Goal: Task Accomplishment & Management: Use online tool/utility

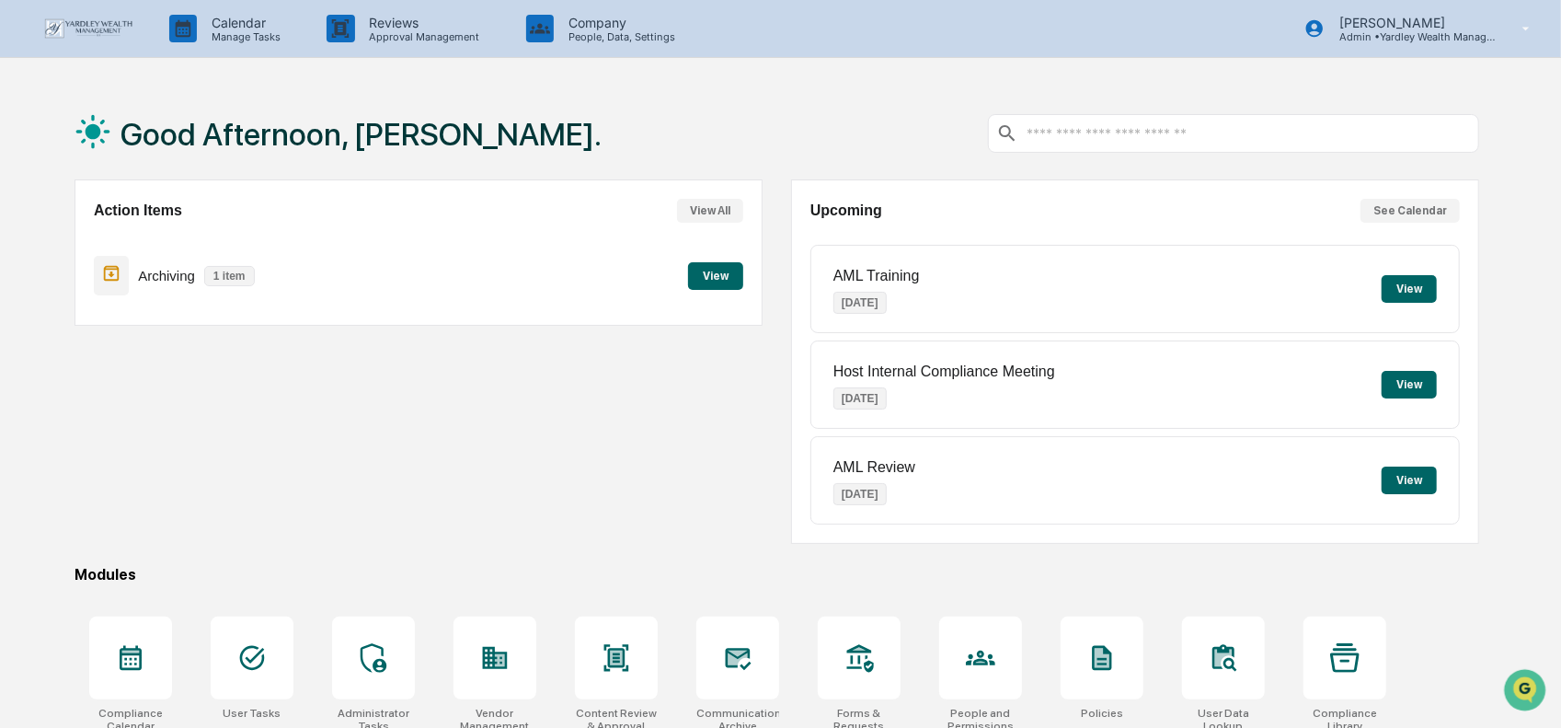
scroll to position [160, 0]
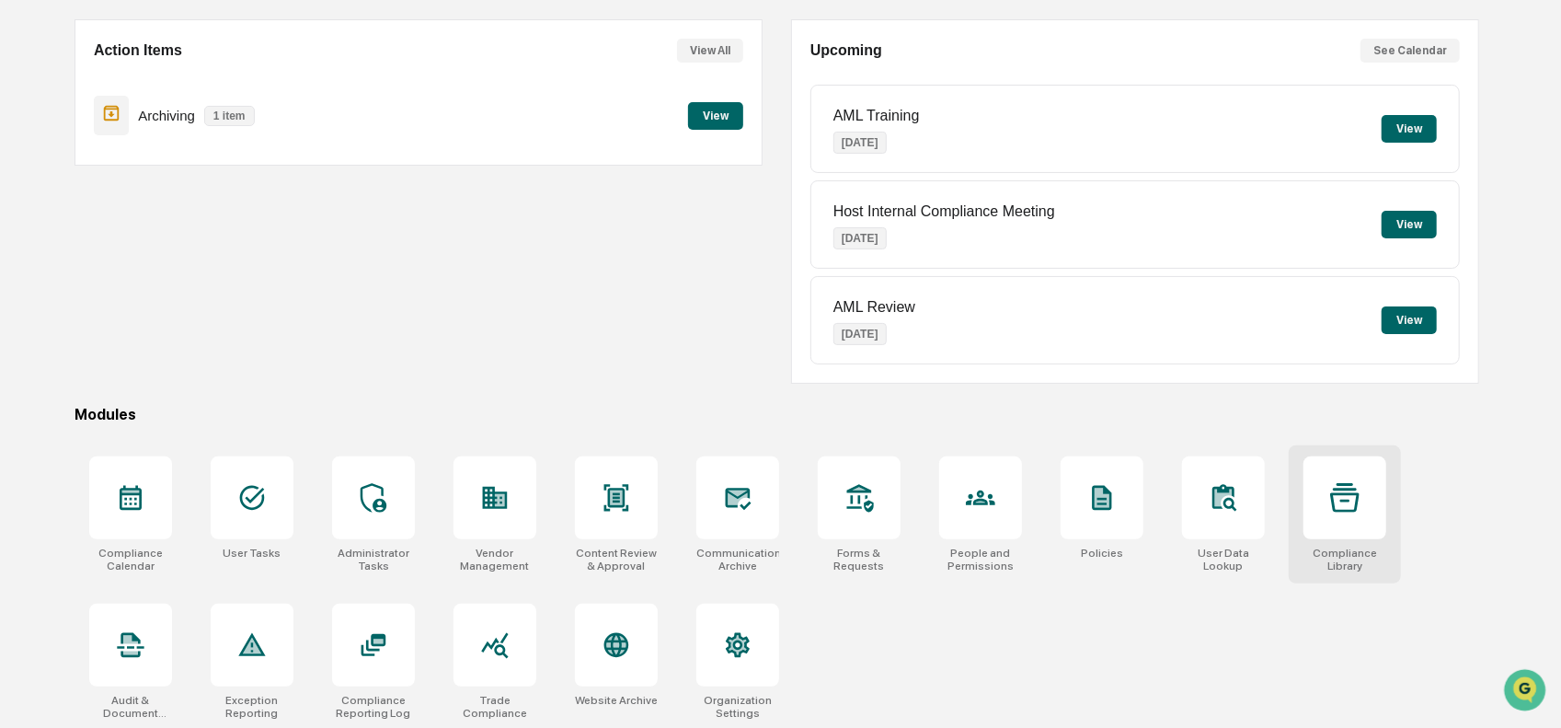
click at [1359, 535] on div at bounding box center [1344, 497] width 83 height 83
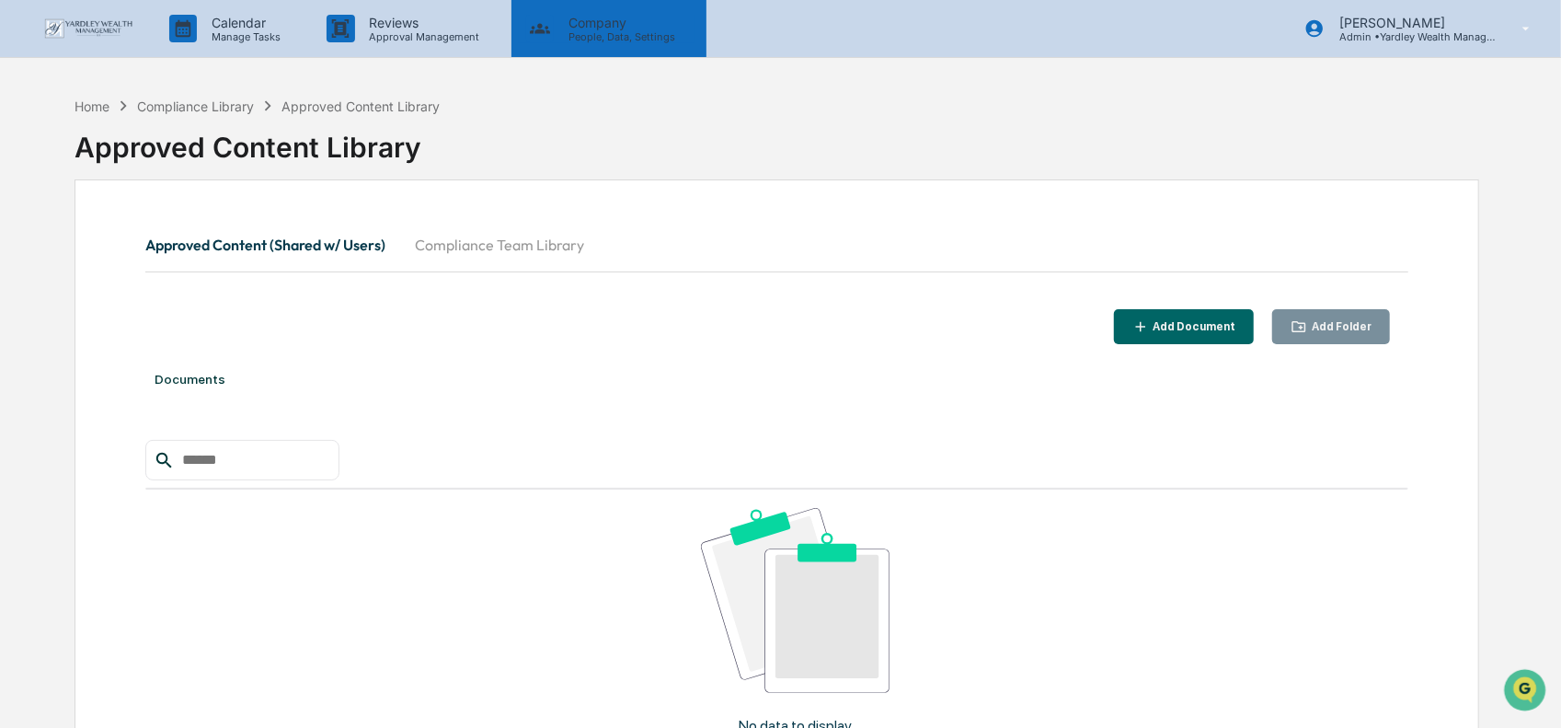
click at [580, 29] on p "Company" at bounding box center [619, 23] width 131 height 16
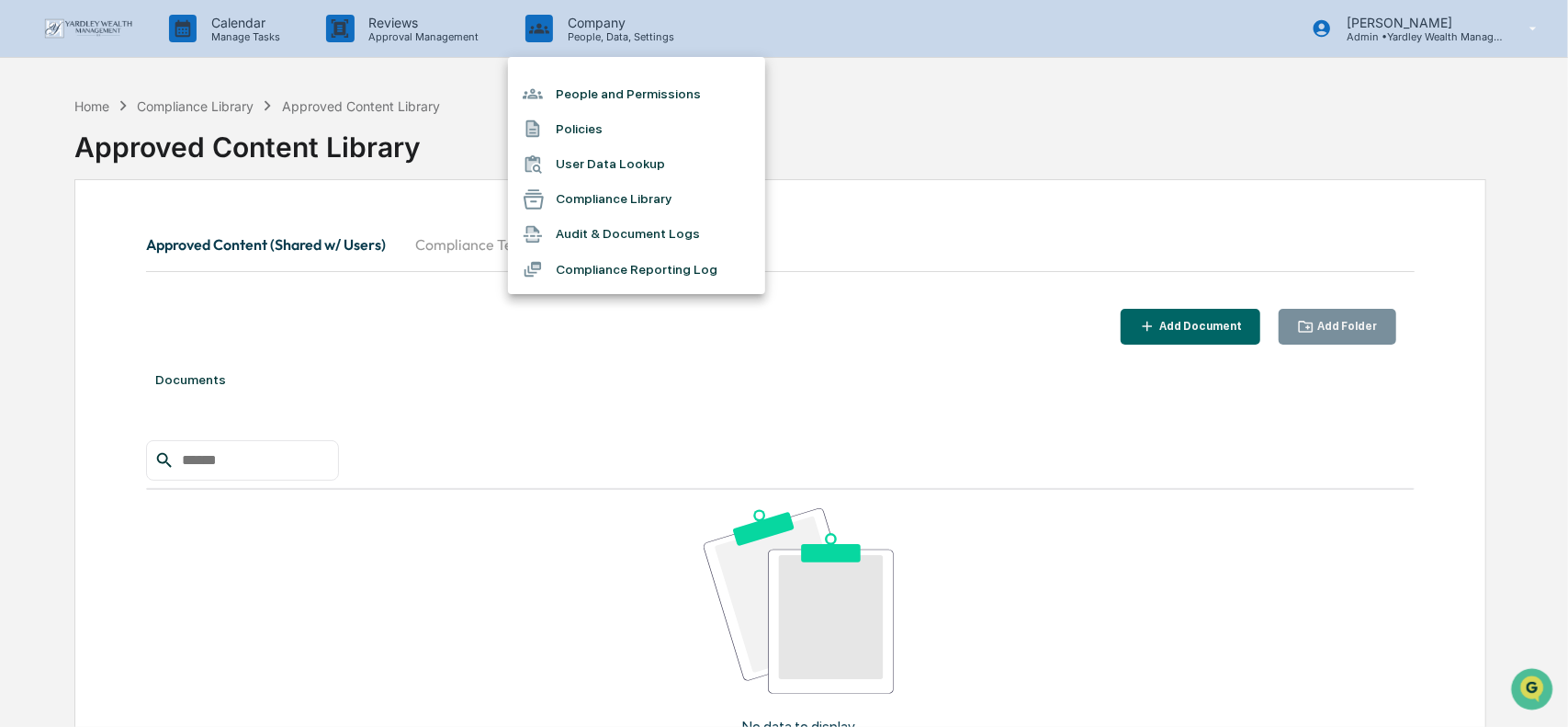
click at [613, 192] on li "Compliance Library" at bounding box center [637, 199] width 258 height 35
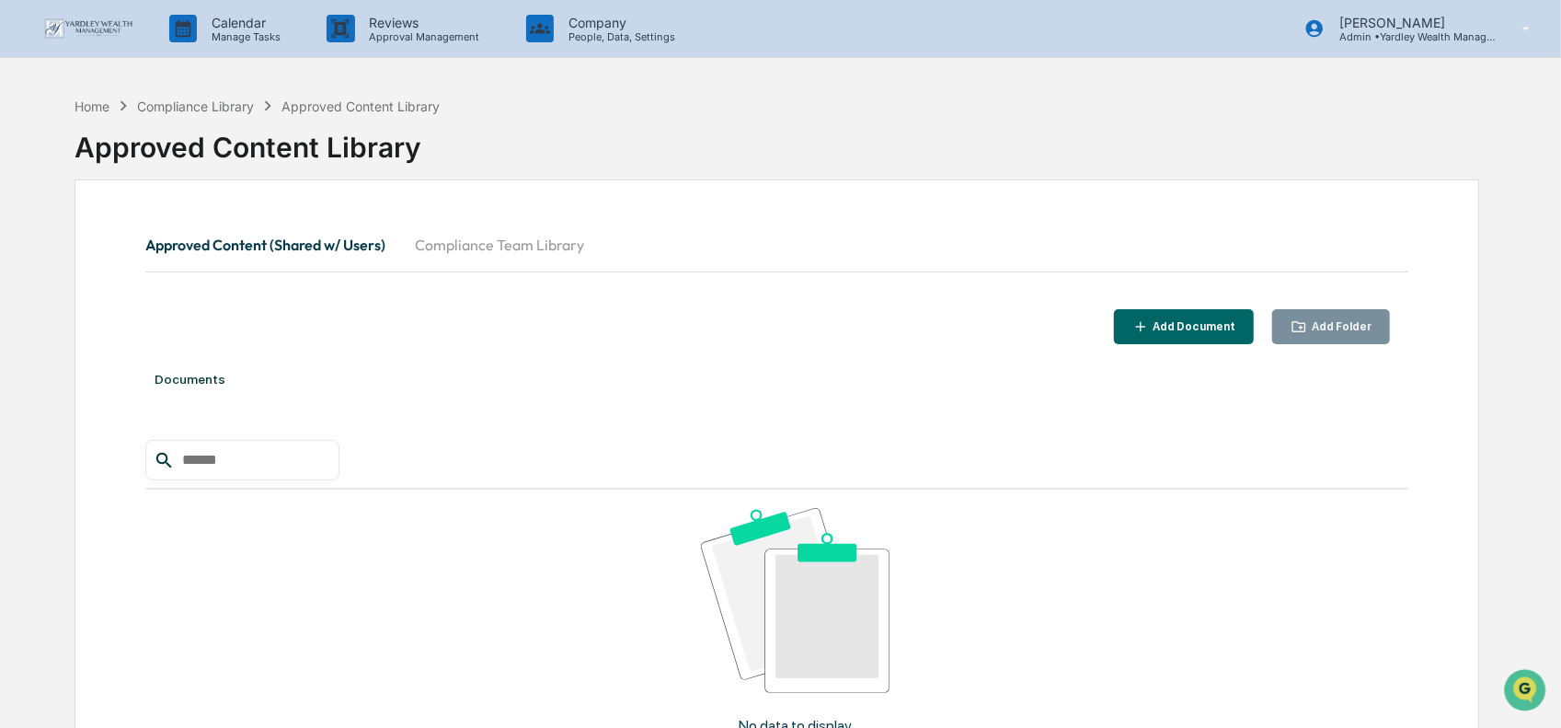
click at [114, 19] on img at bounding box center [88, 28] width 88 height 20
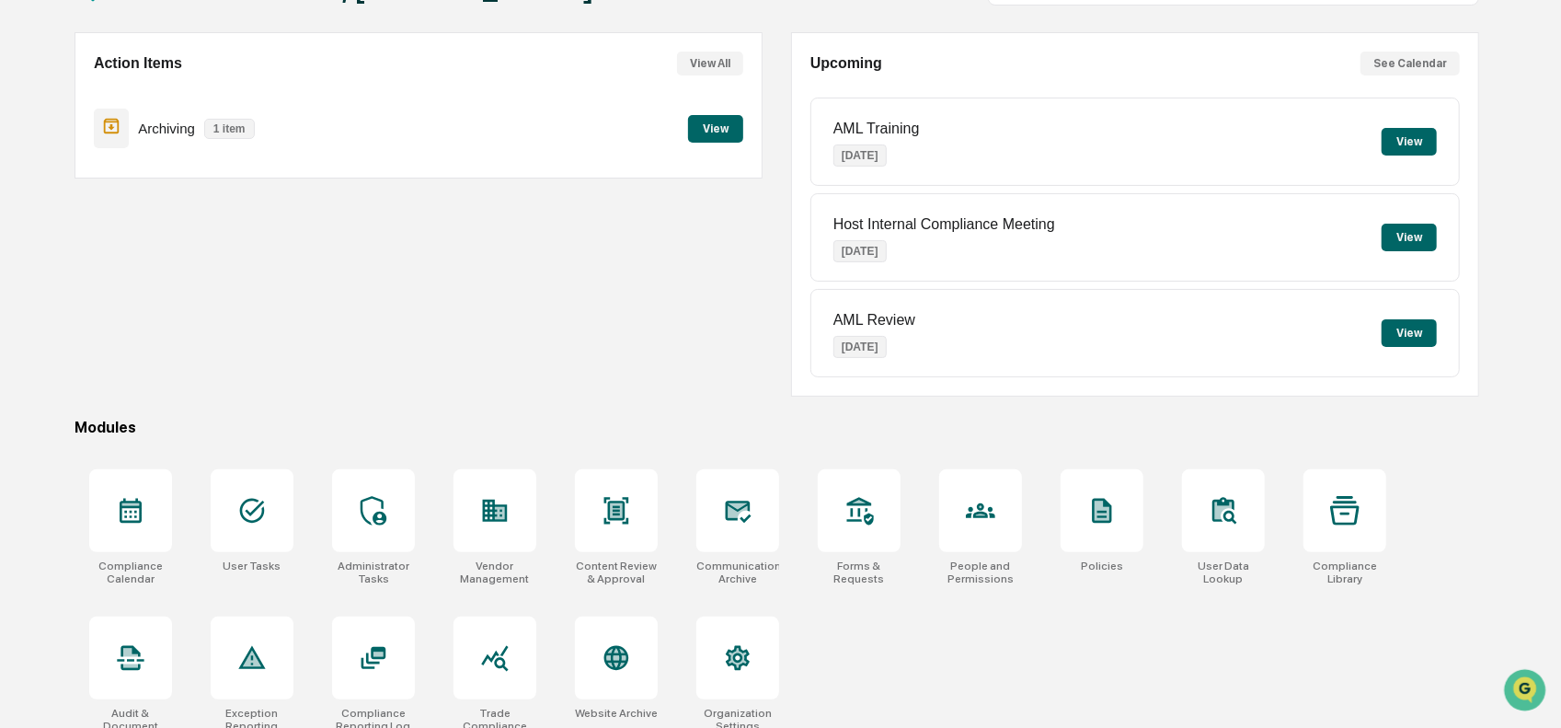
scroll to position [160, 0]
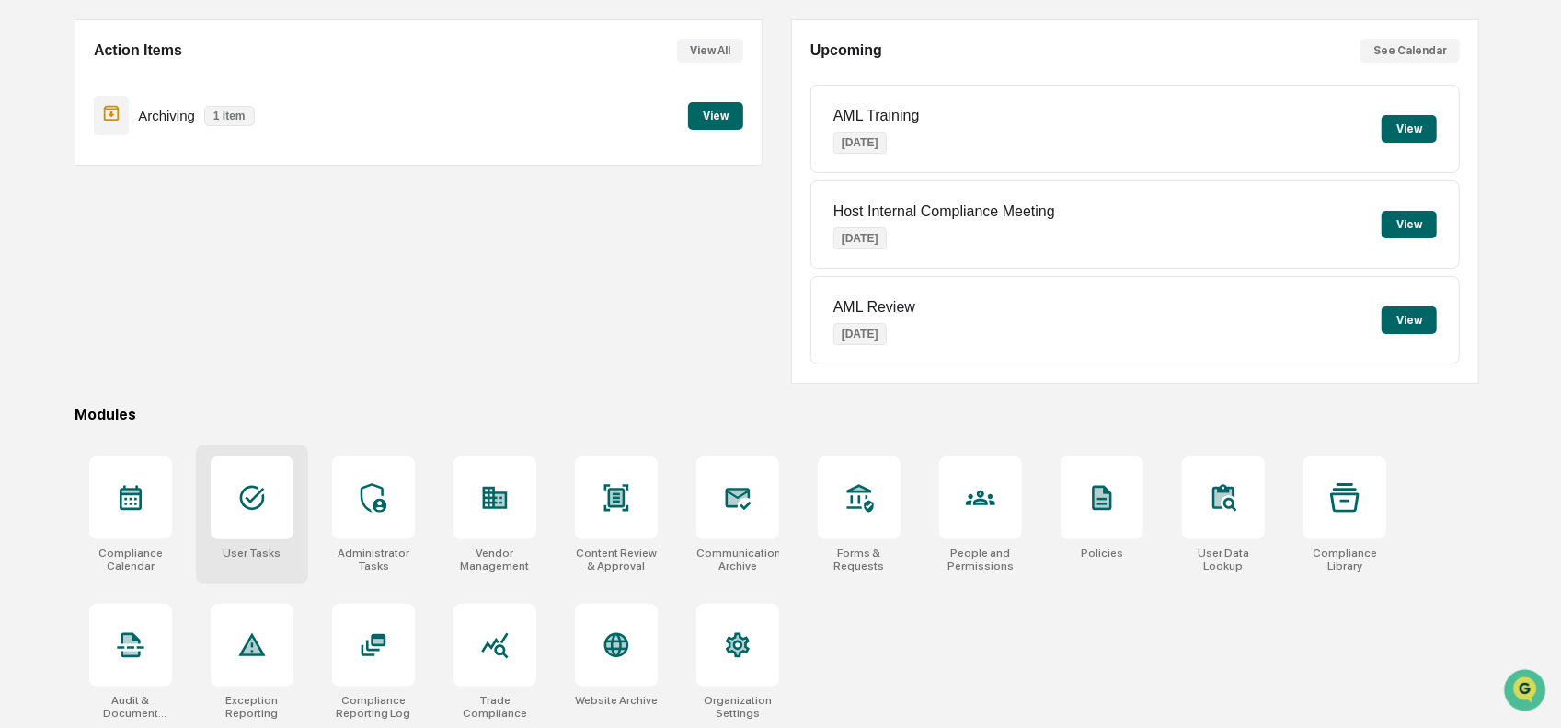
click at [253, 503] on icon at bounding box center [251, 497] width 29 height 29
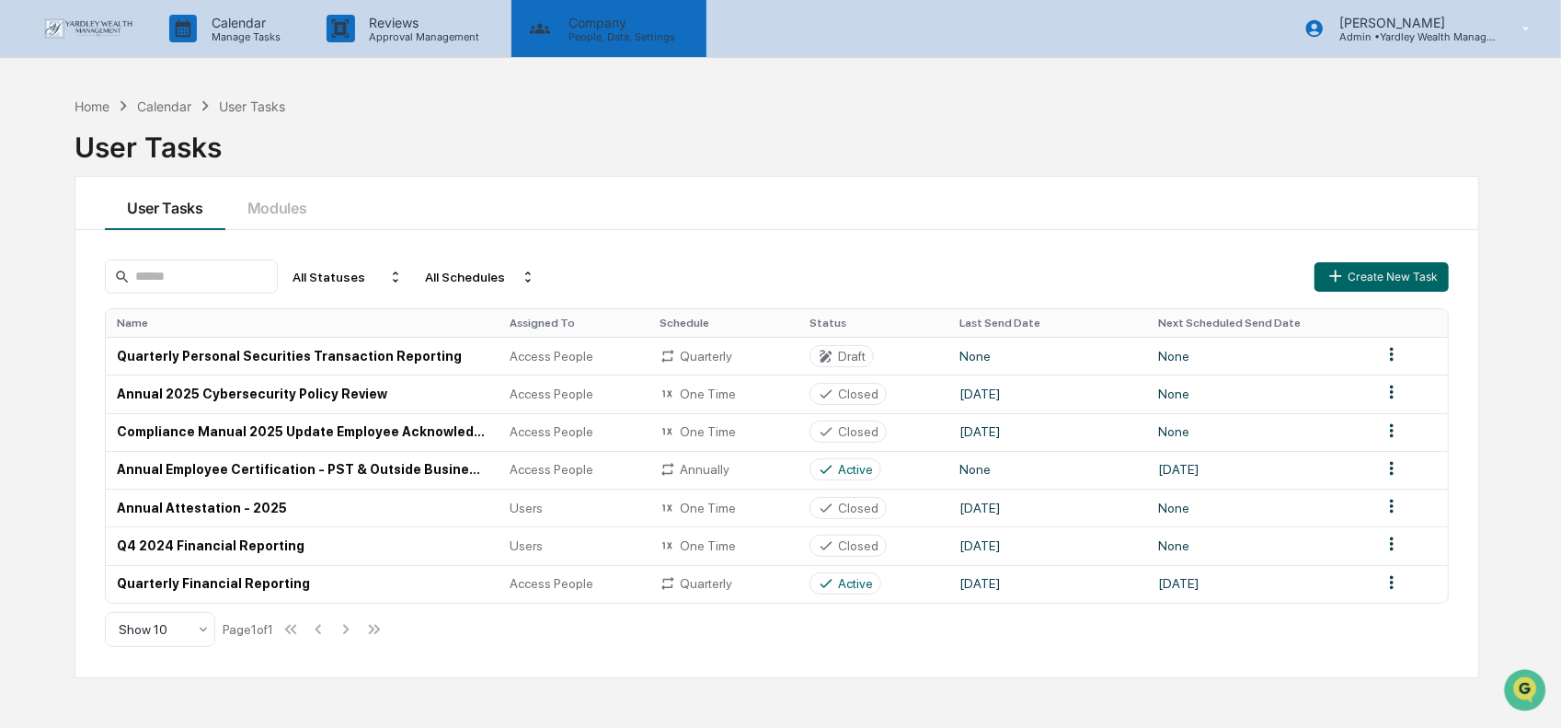
click at [574, 28] on p "Company" at bounding box center [619, 23] width 131 height 16
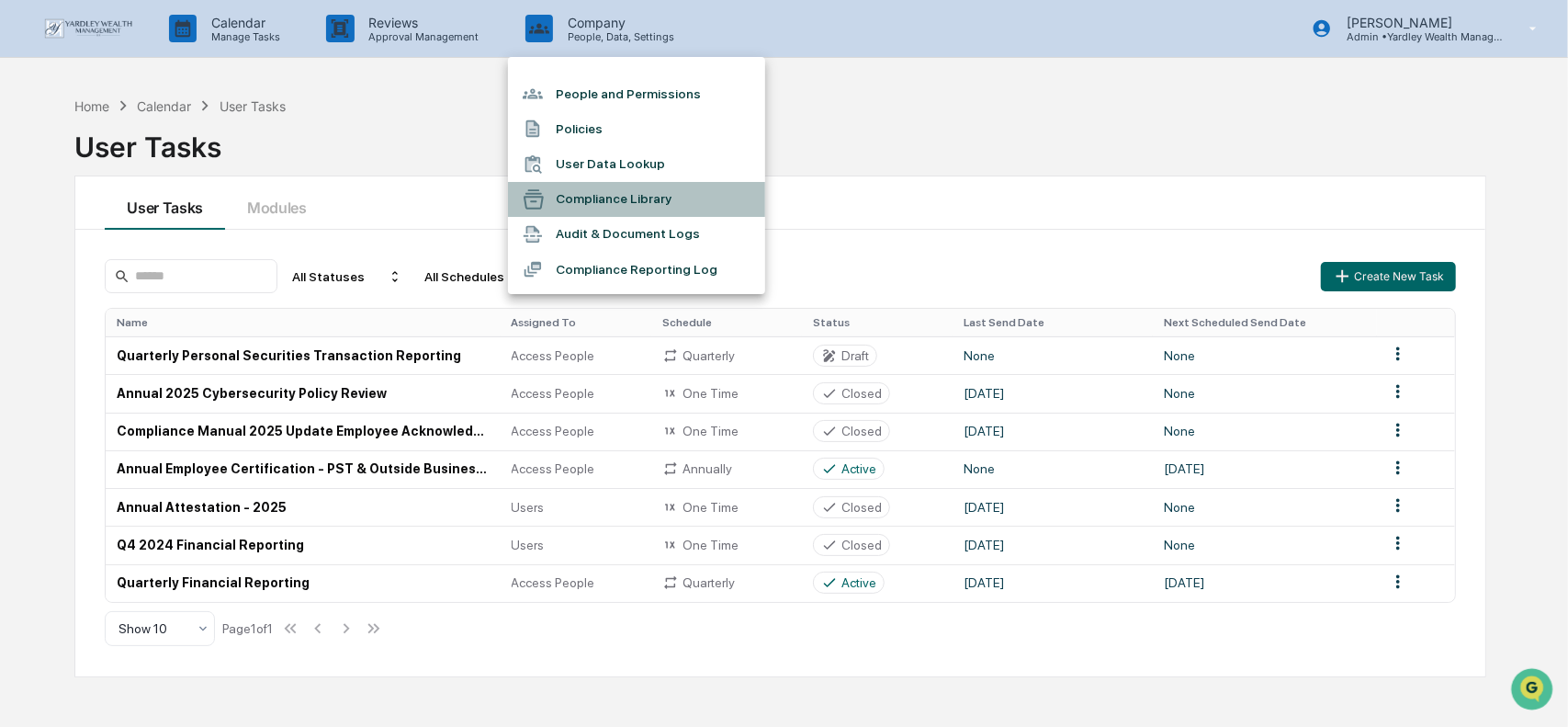
click at [618, 192] on li "Compliance Library" at bounding box center [637, 199] width 258 height 35
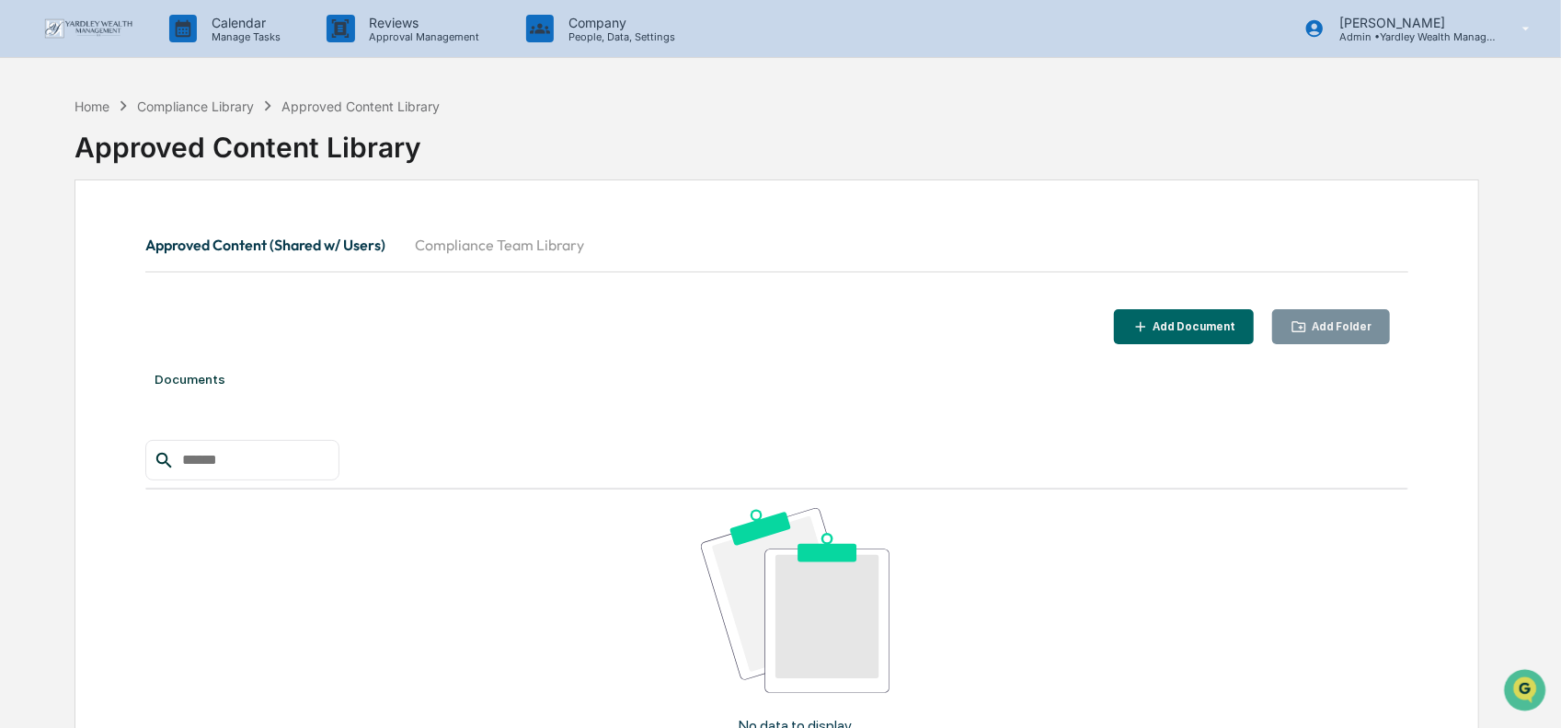
click at [99, 29] on img at bounding box center [88, 28] width 88 height 20
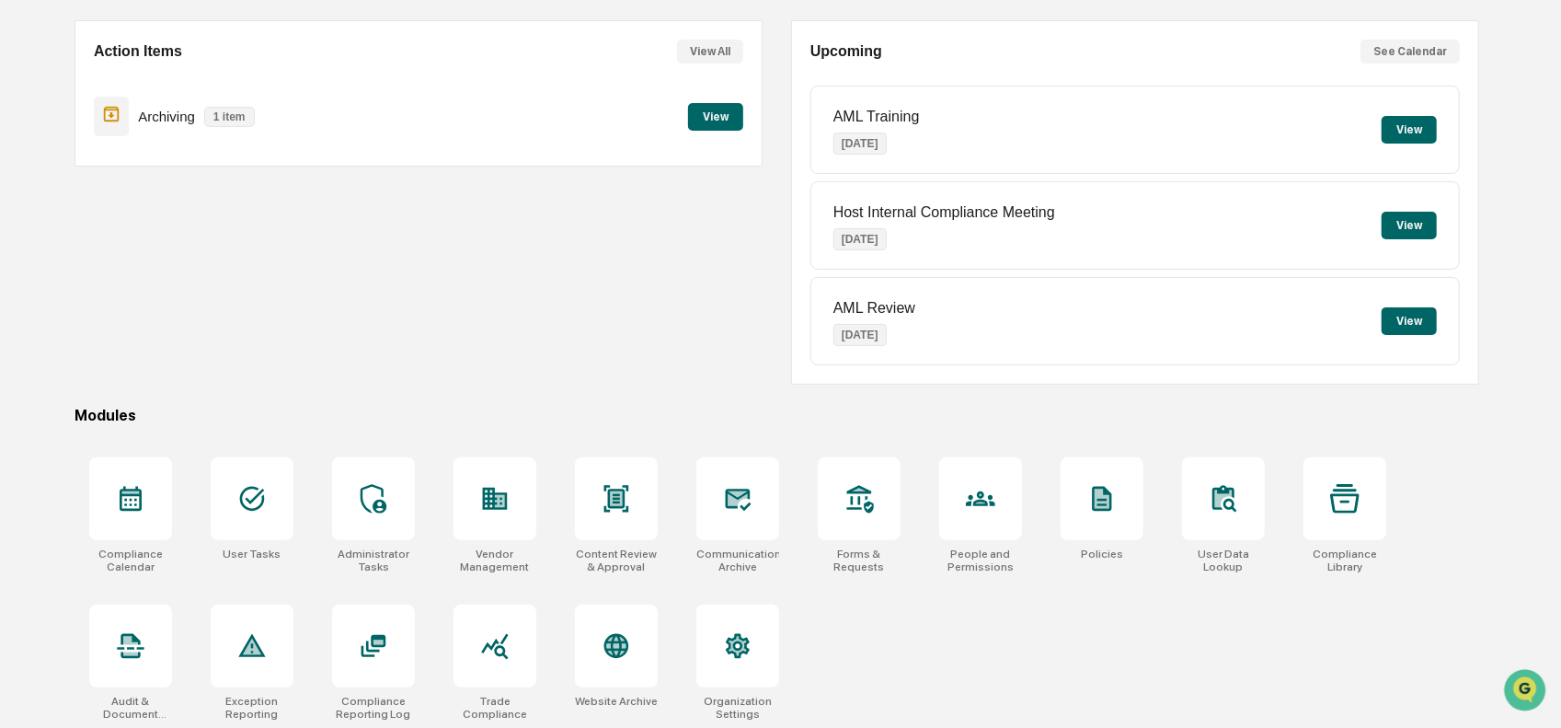
scroll to position [160, 0]
click at [147, 507] on div at bounding box center [130, 497] width 83 height 83
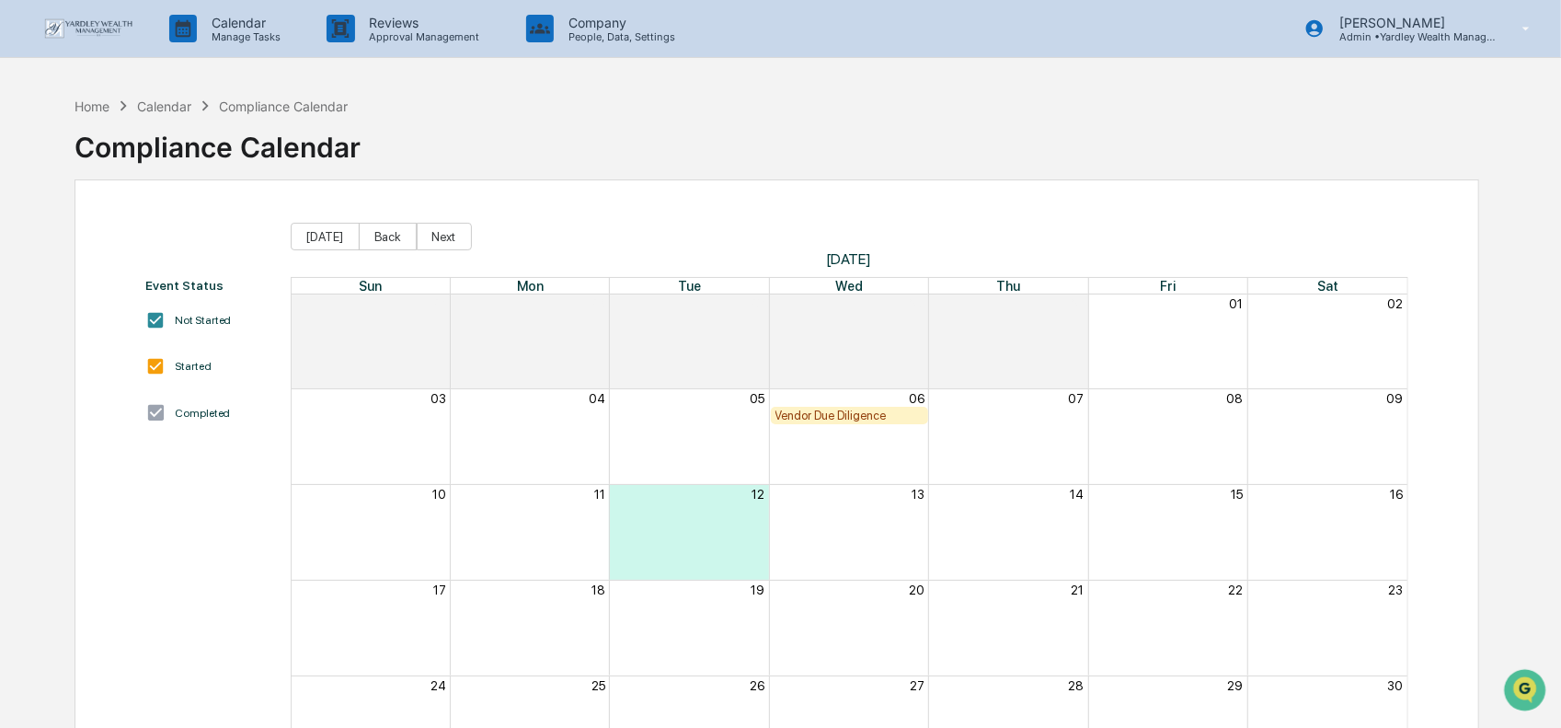
click at [789, 418] on div "Vendor Due Diligence" at bounding box center [849, 415] width 148 height 14
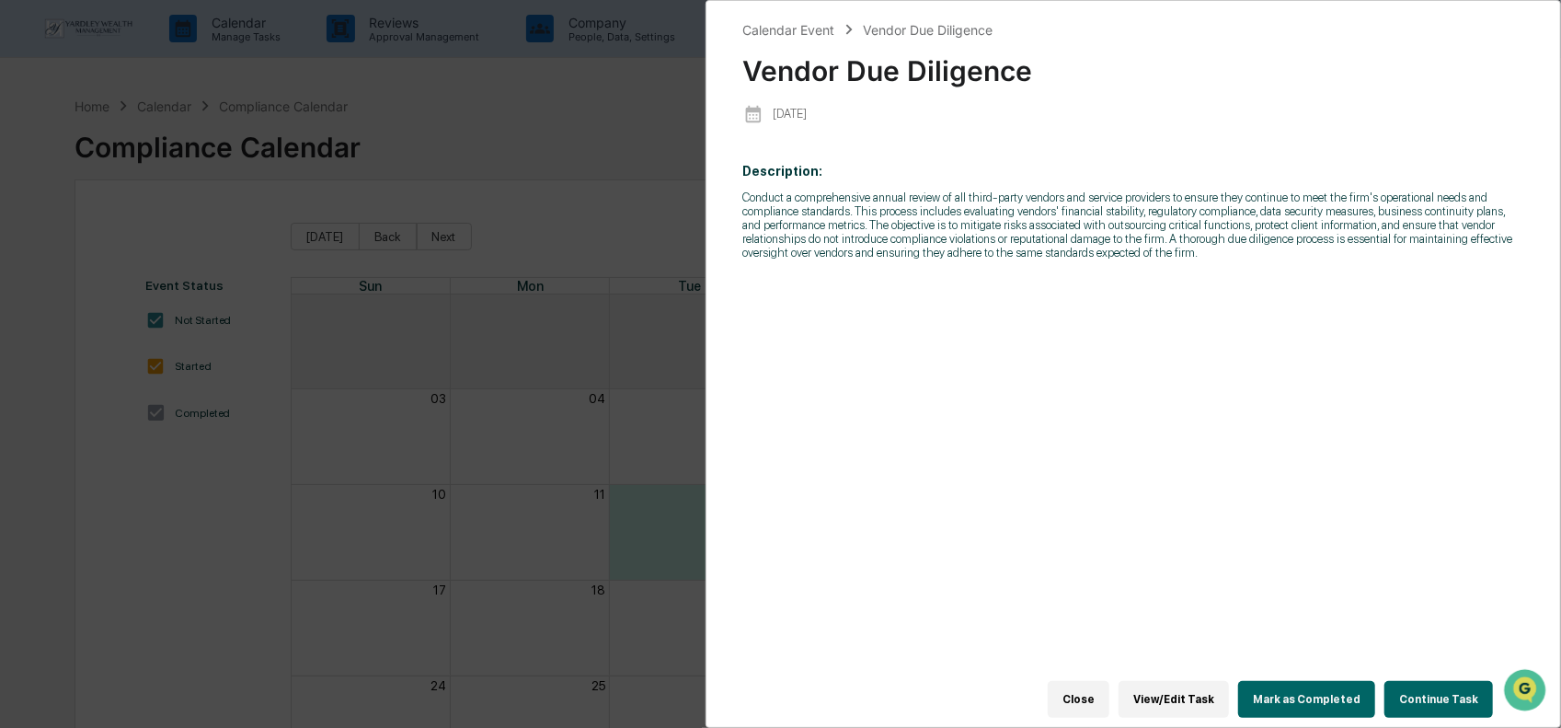
click at [1436, 682] on button "Continue Task" at bounding box center [1438, 699] width 109 height 37
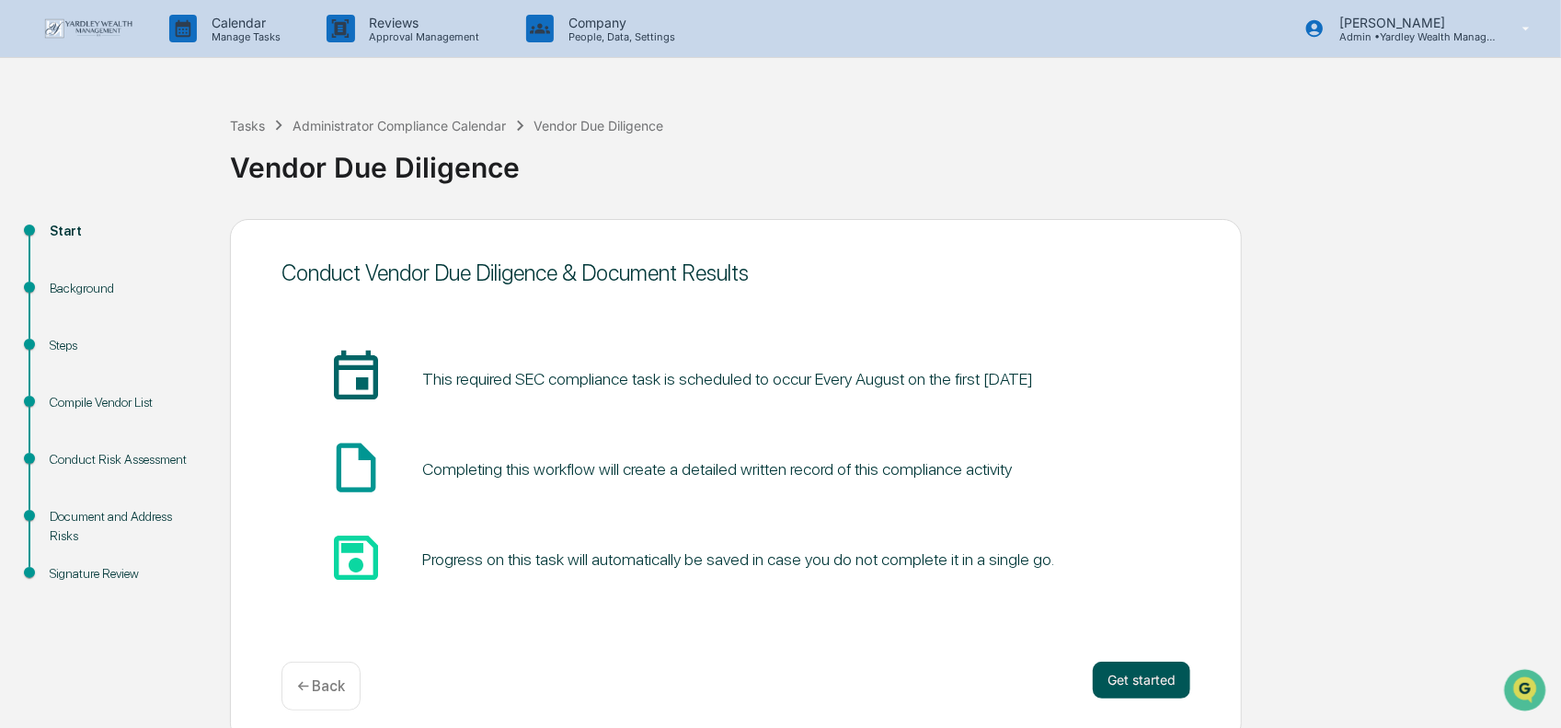
click at [1167, 673] on button "Get started" at bounding box center [1142, 679] width 98 height 37
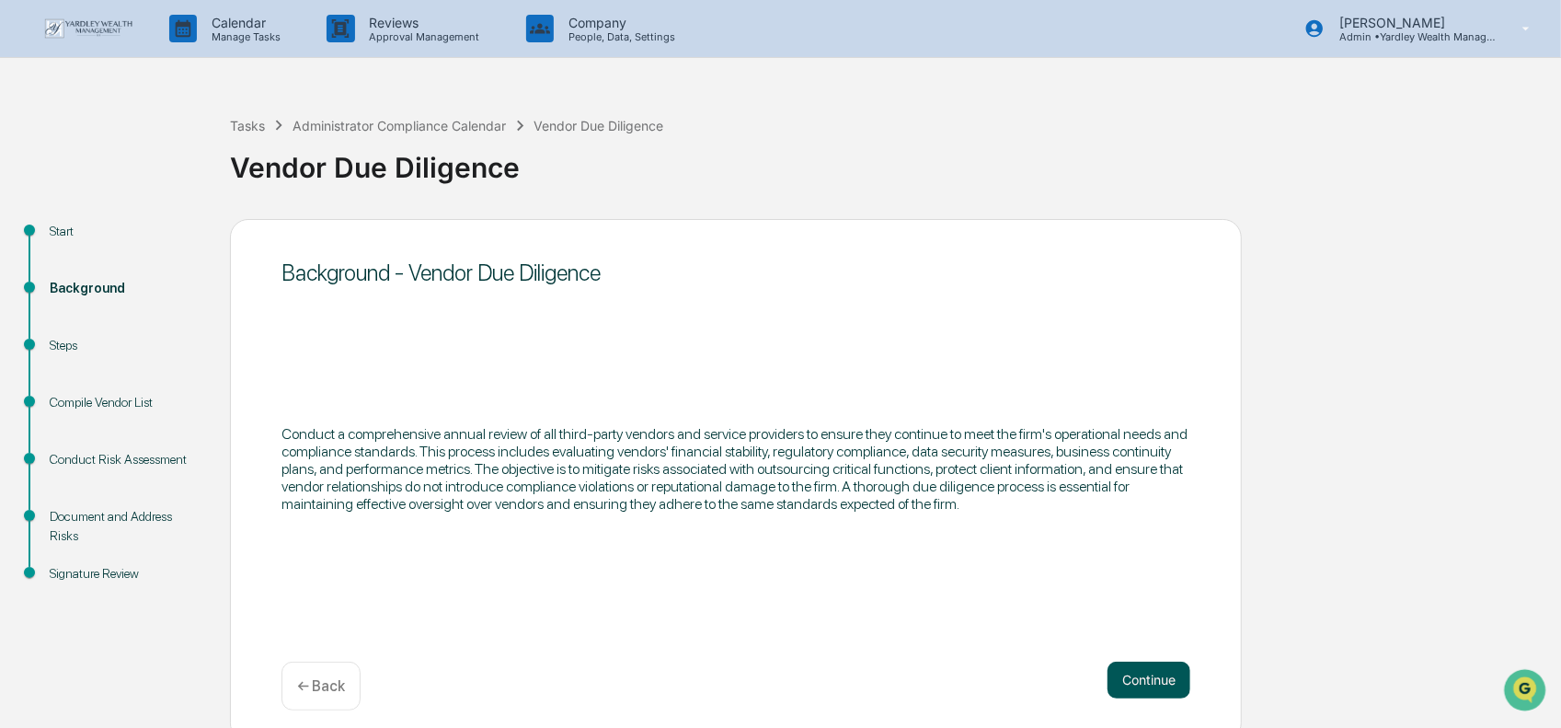
click at [1130, 683] on button "Continue" at bounding box center [1148, 679] width 83 height 37
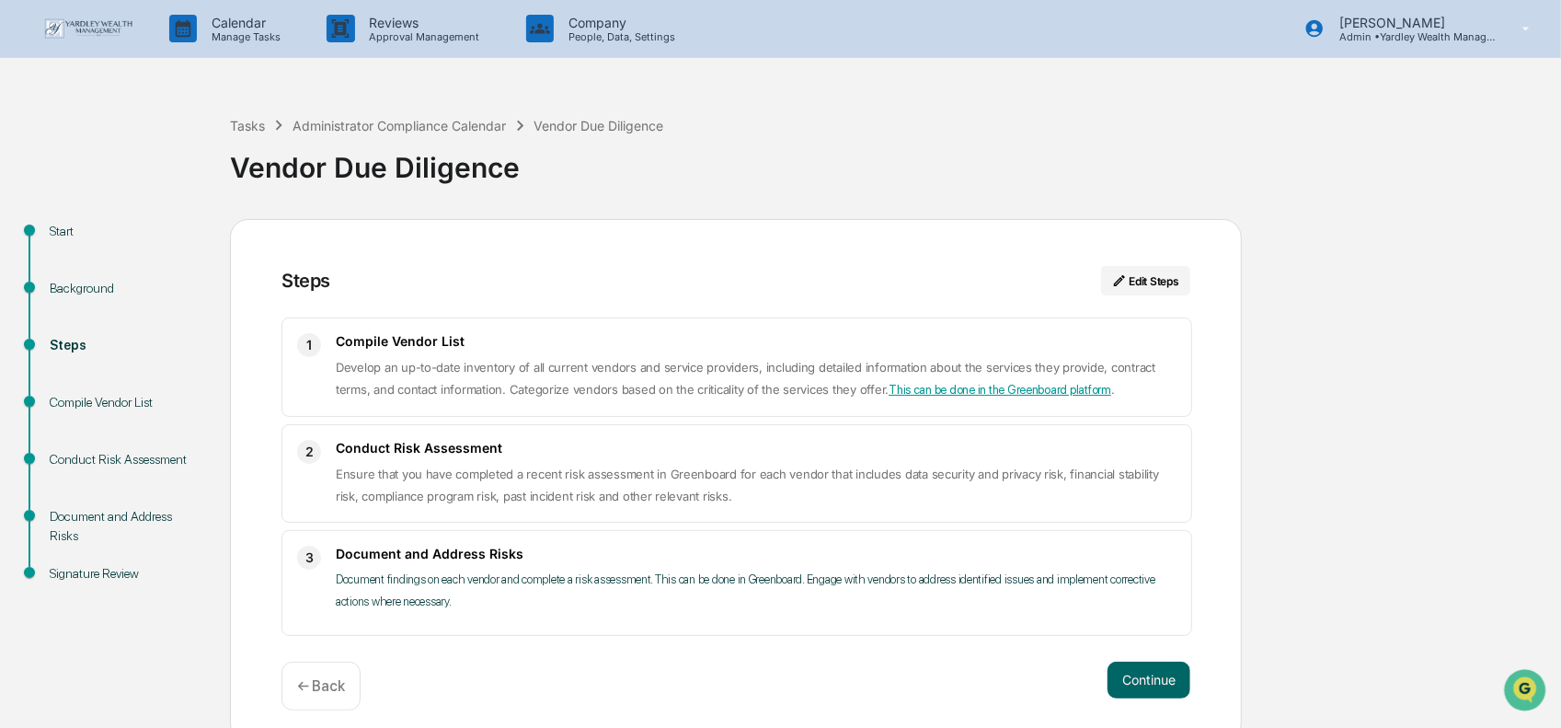
click at [914, 393] on link "This can be done in the Greenboard platform" at bounding box center [1000, 390] width 223 height 14
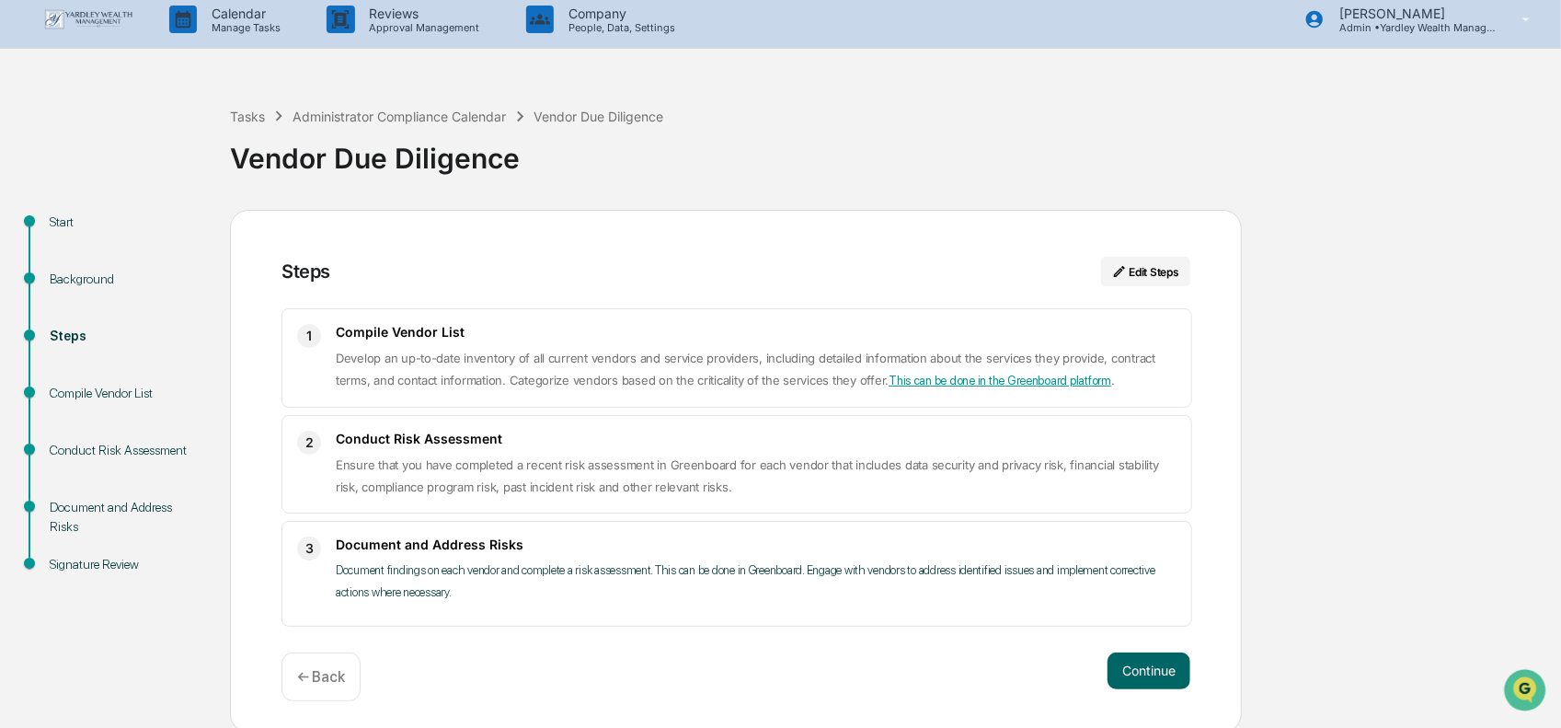
scroll to position [13, 0]
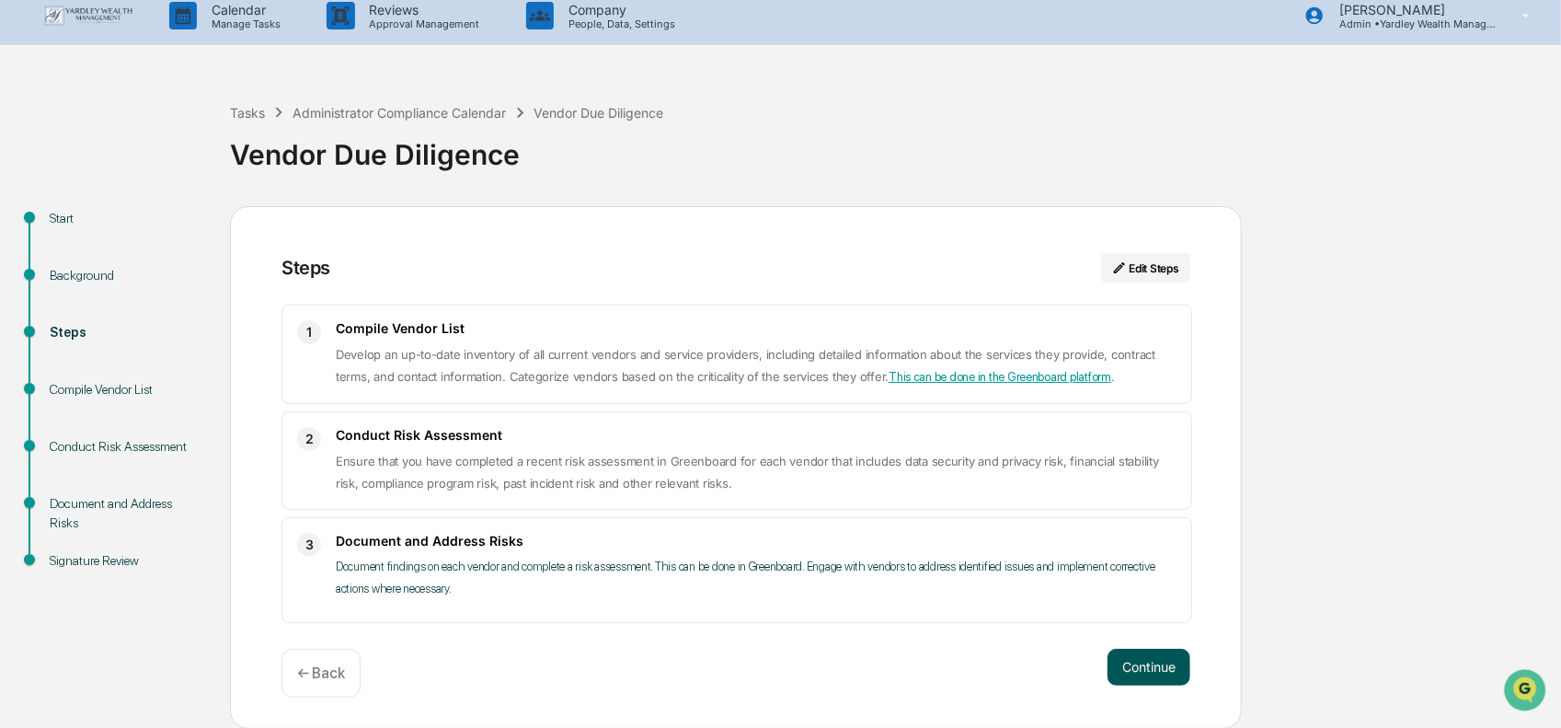
click at [1147, 672] on button "Continue" at bounding box center [1148, 666] width 83 height 37
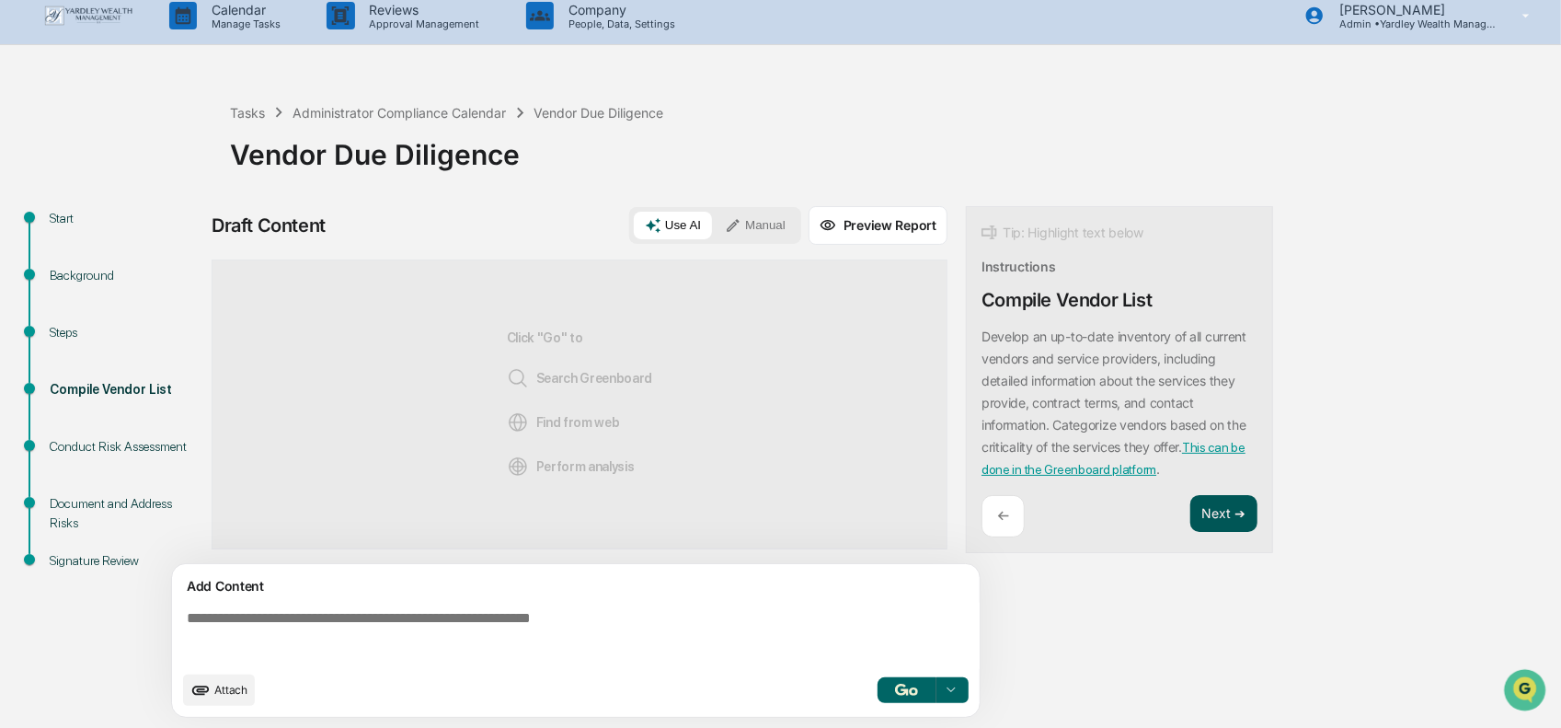
click at [1219, 510] on button "Next ➔" at bounding box center [1223, 514] width 67 height 38
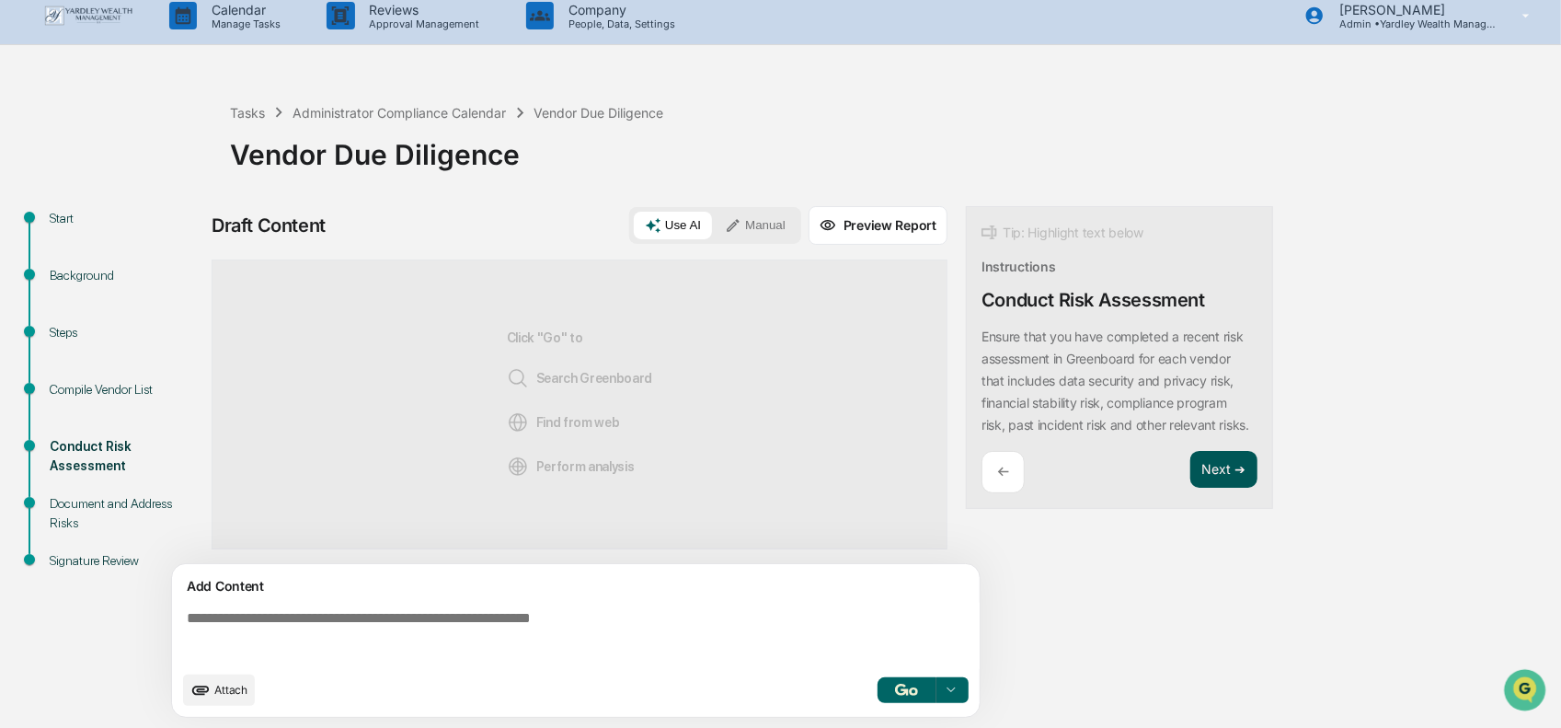
click at [1218, 488] on button "Next ➔" at bounding box center [1223, 470] width 67 height 38
click at [1218, 465] on button "Next ➔" at bounding box center [1223, 470] width 67 height 38
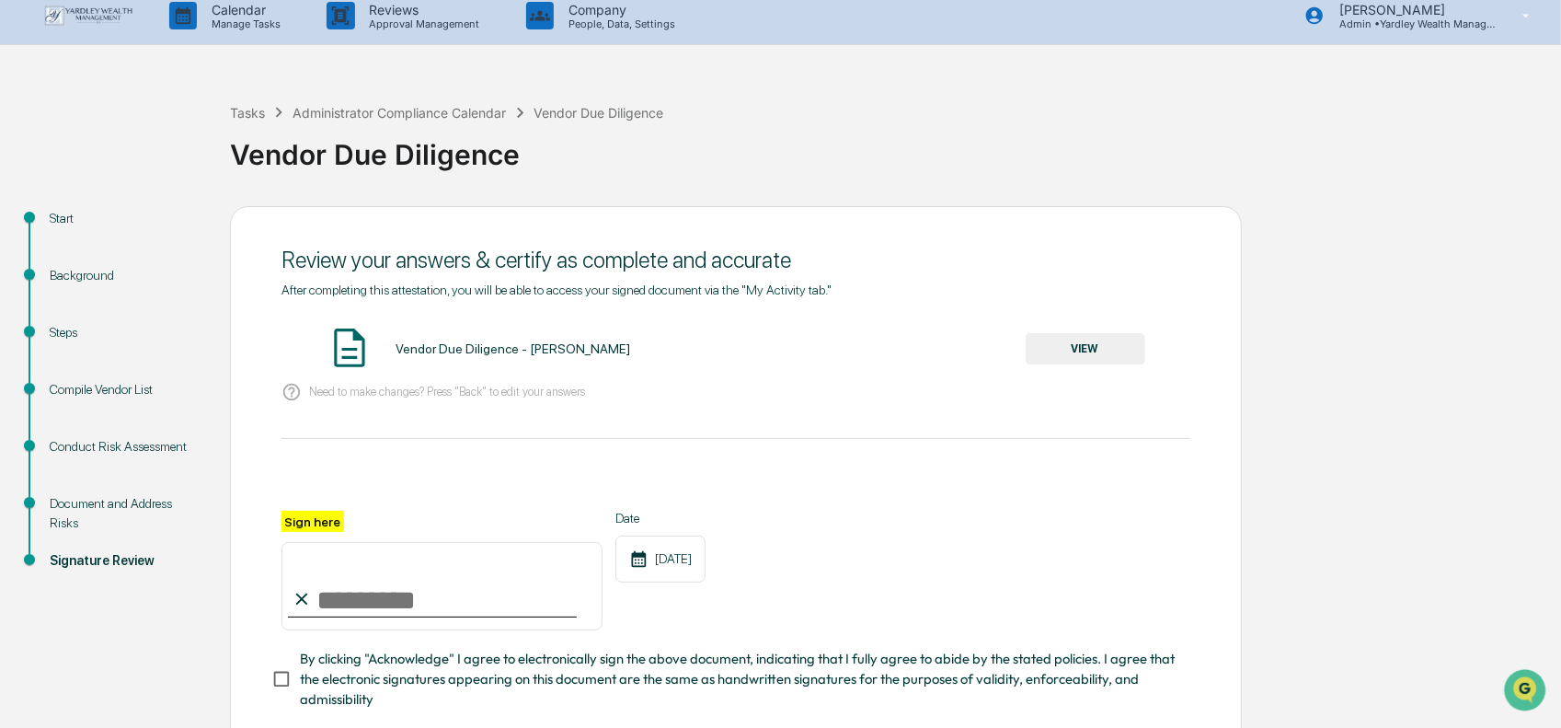
click at [93, 387] on div "Compile Vendor List" at bounding box center [125, 389] width 151 height 19
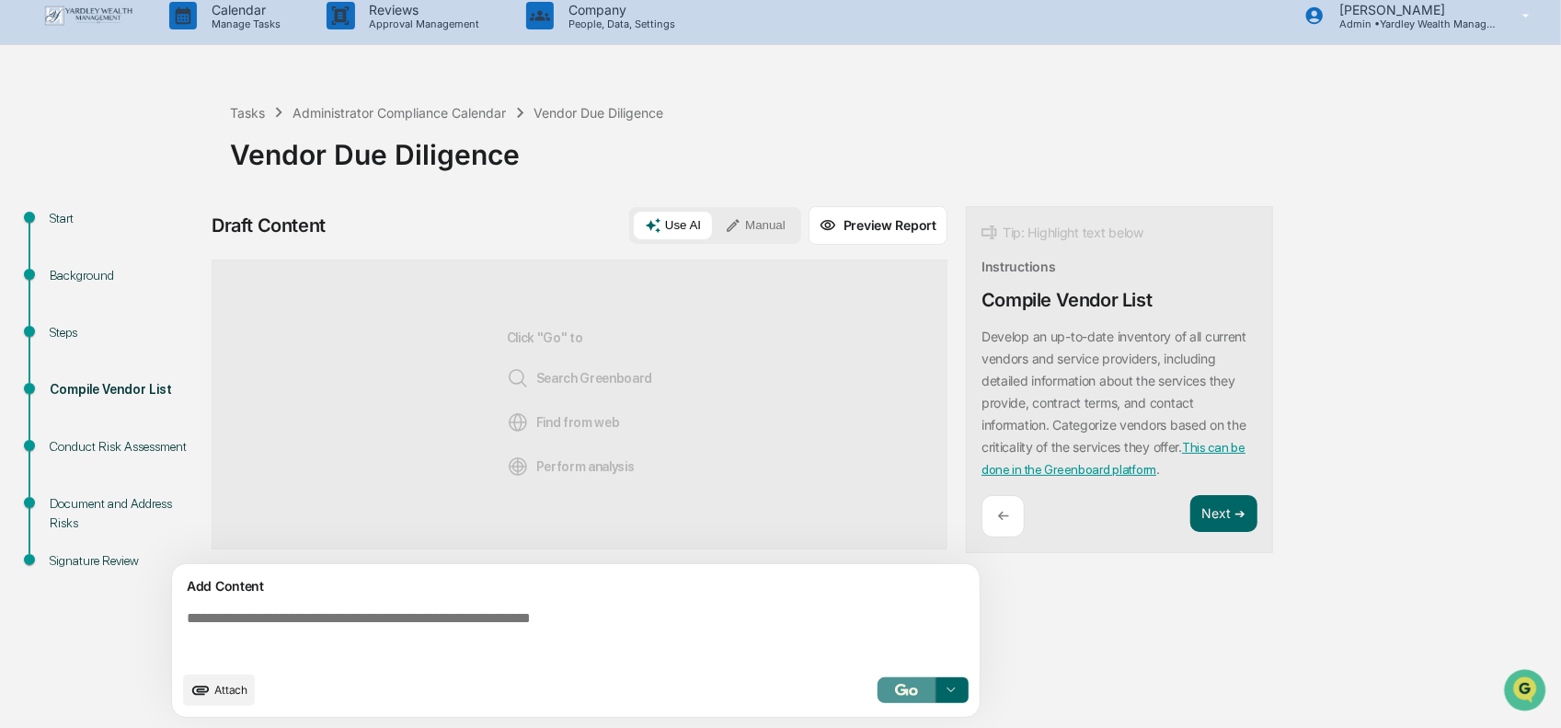
click at [915, 693] on img "button" at bounding box center [906, 689] width 22 height 12
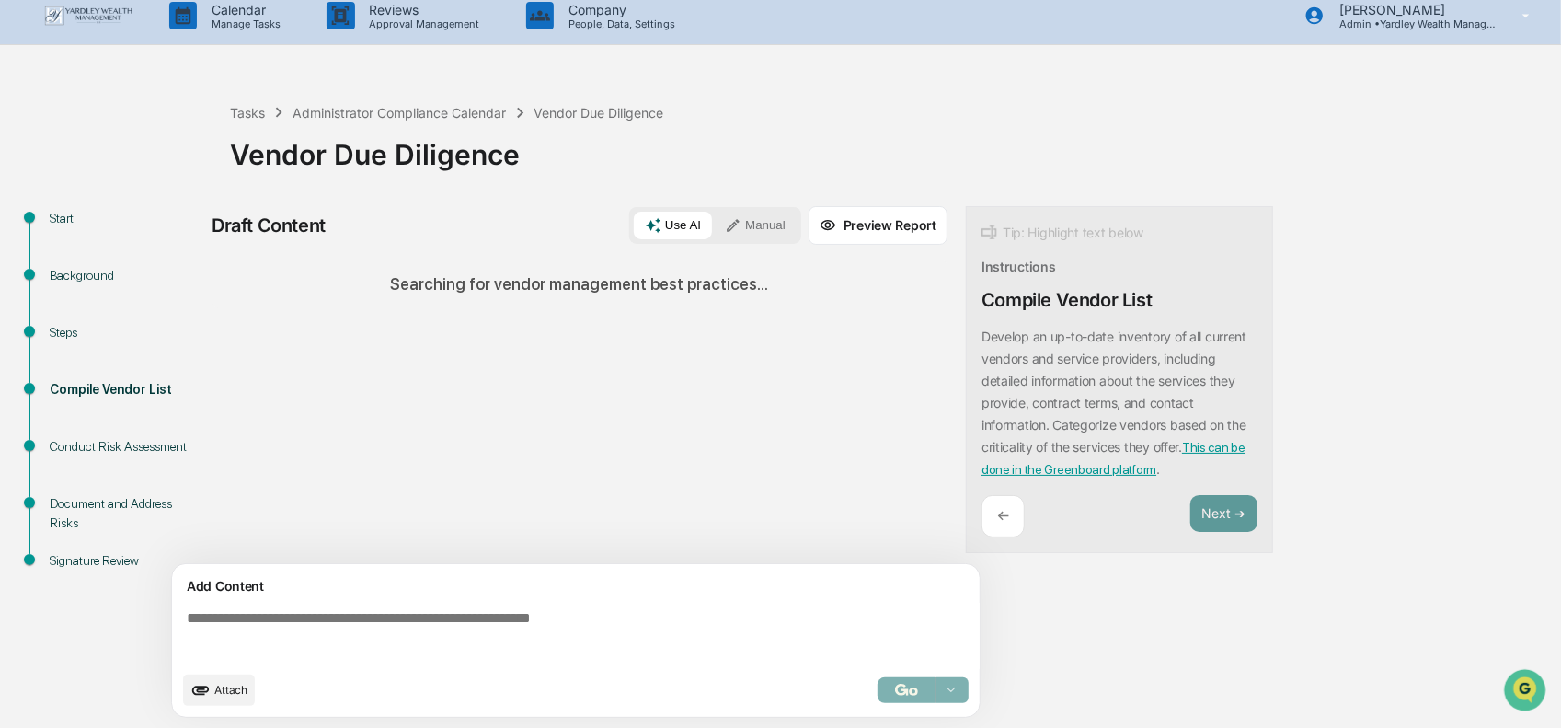
click at [228, 688] on span "Attach" at bounding box center [230, 690] width 33 height 14
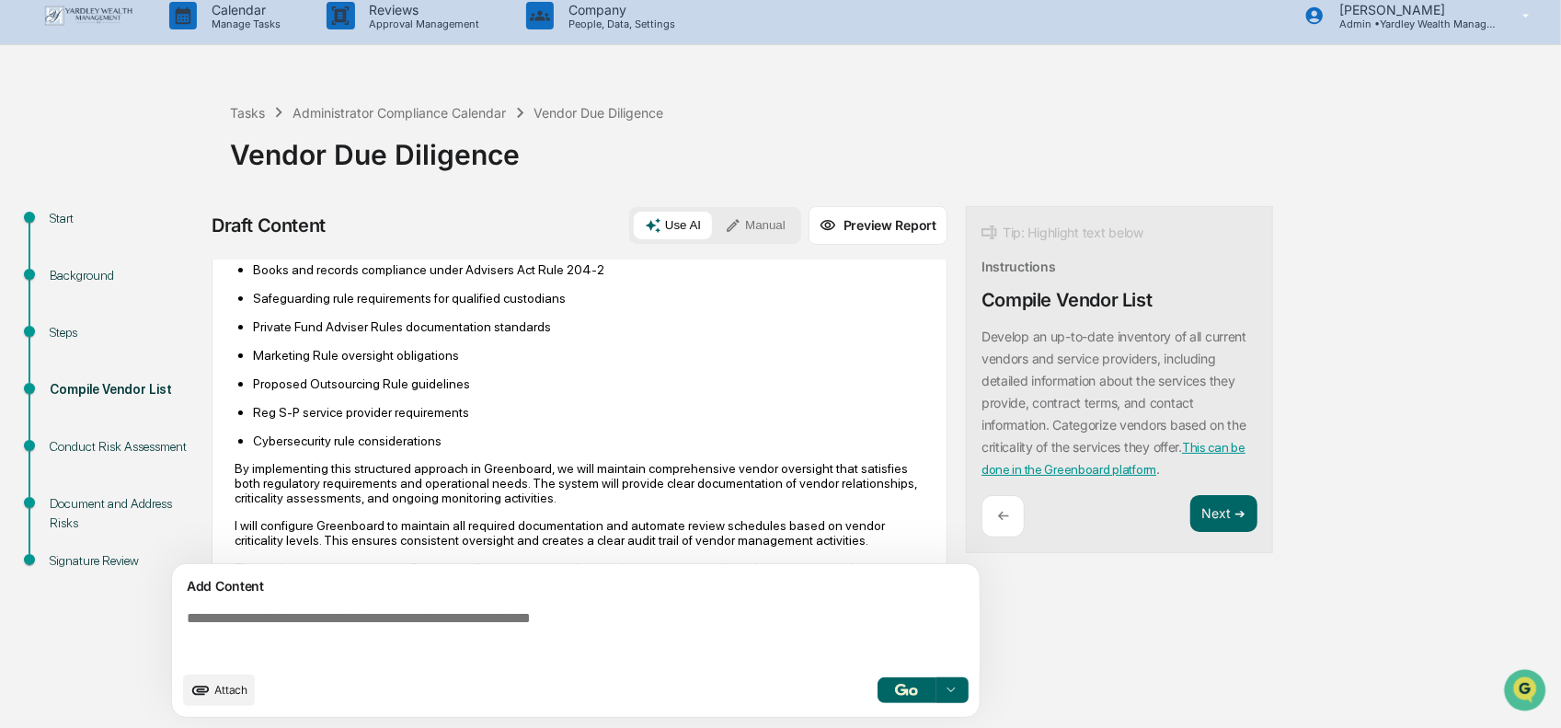
scroll to position [1547, 0]
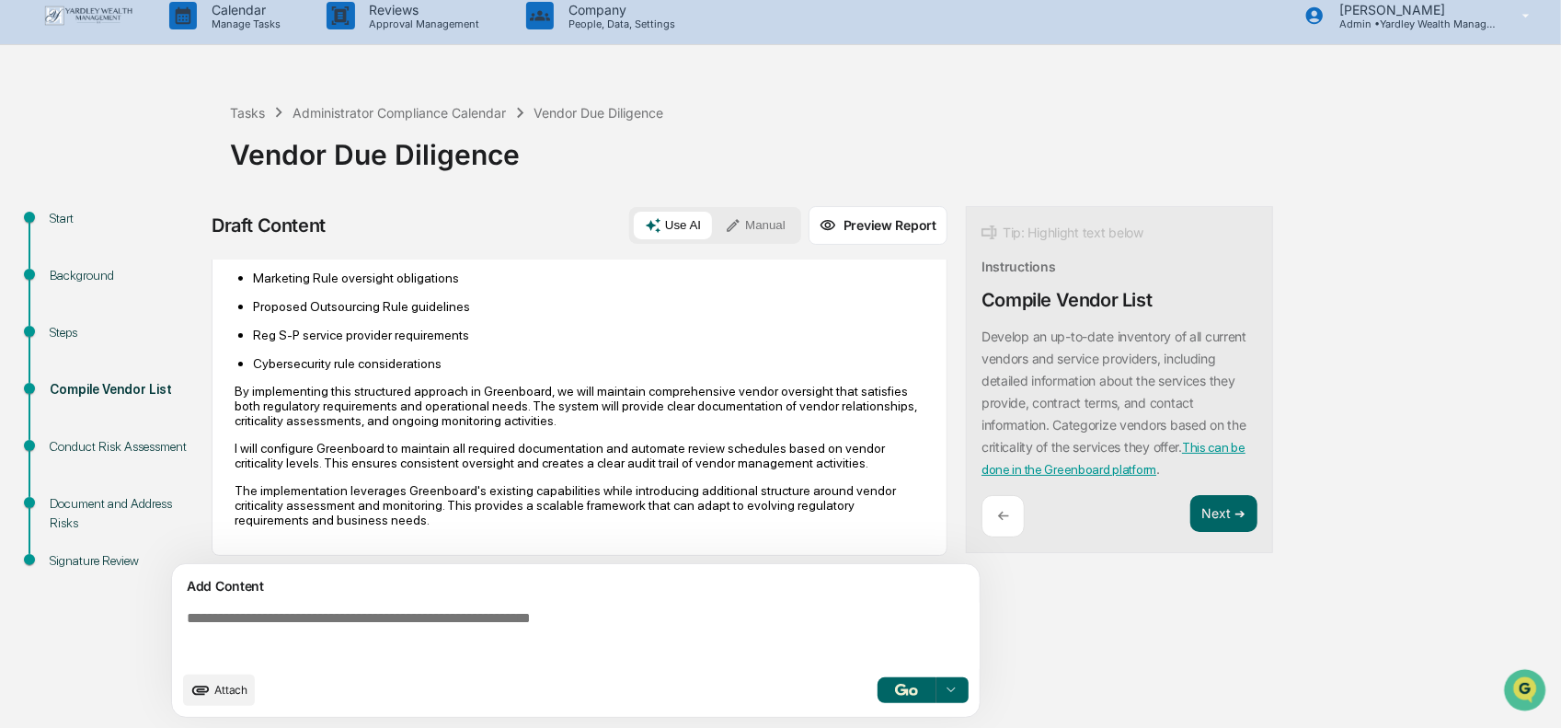
click at [1051, 468] on link "This can be done in the Greenboard platform" at bounding box center [1113, 458] width 264 height 37
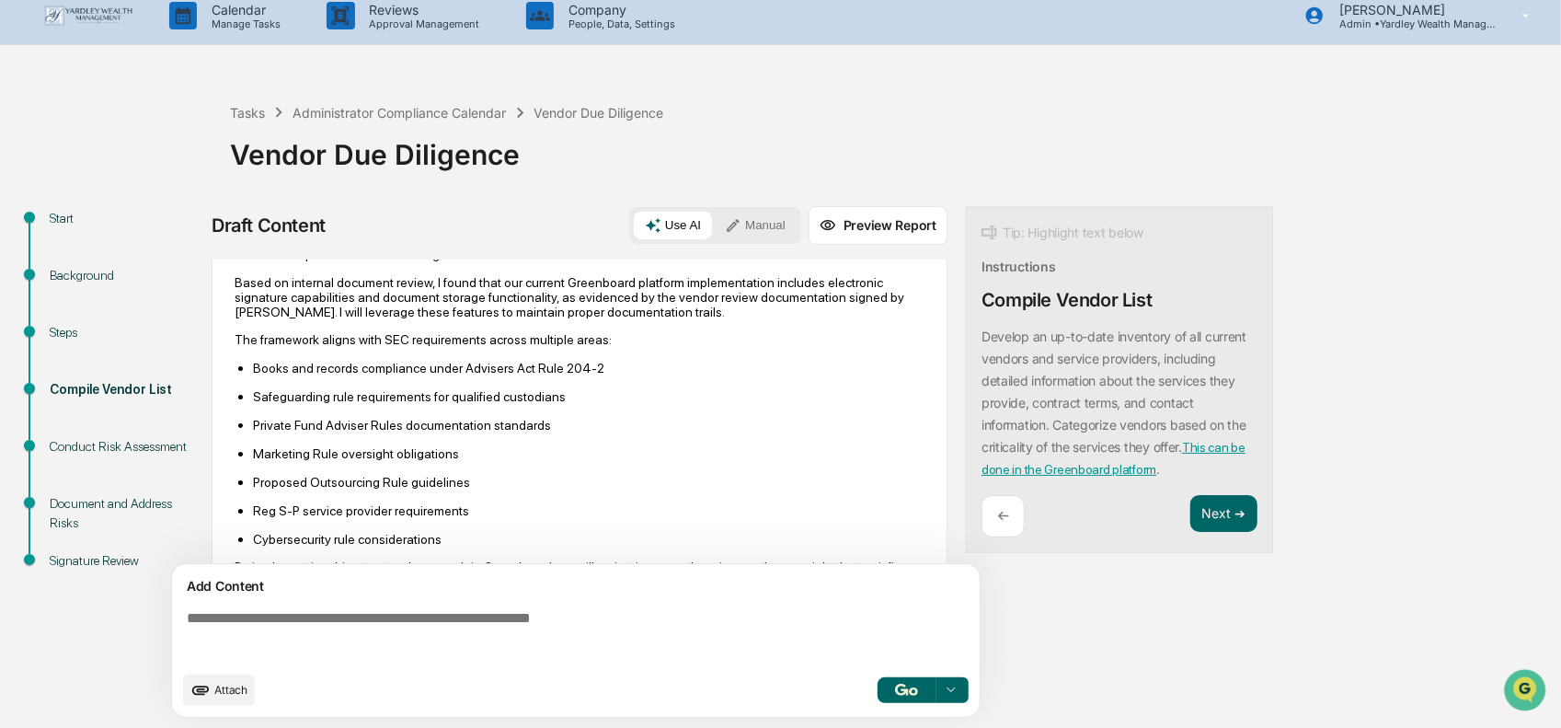
scroll to position [1721, 0]
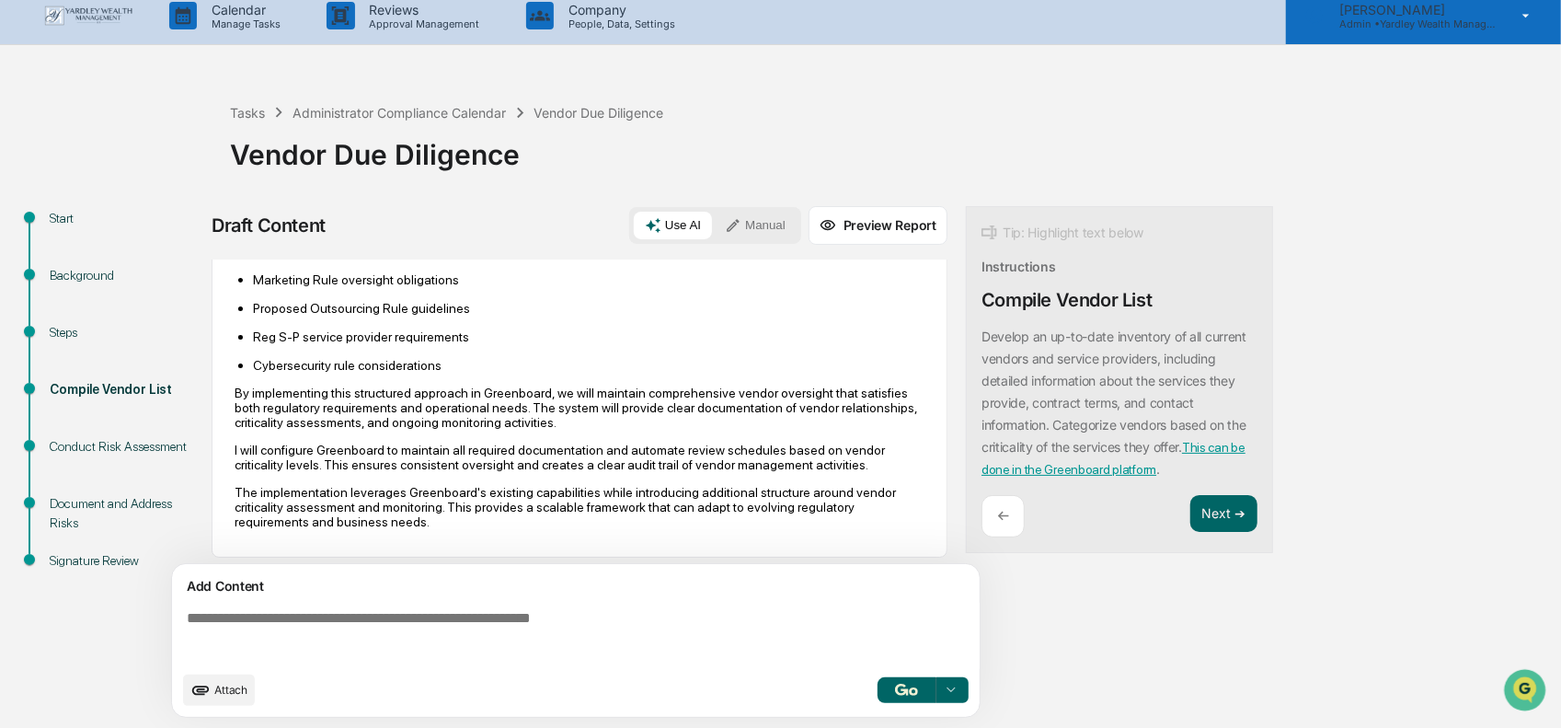
click at [1462, 19] on p "Admin • Yardley Wealth Management" at bounding box center [1410, 23] width 171 height 13
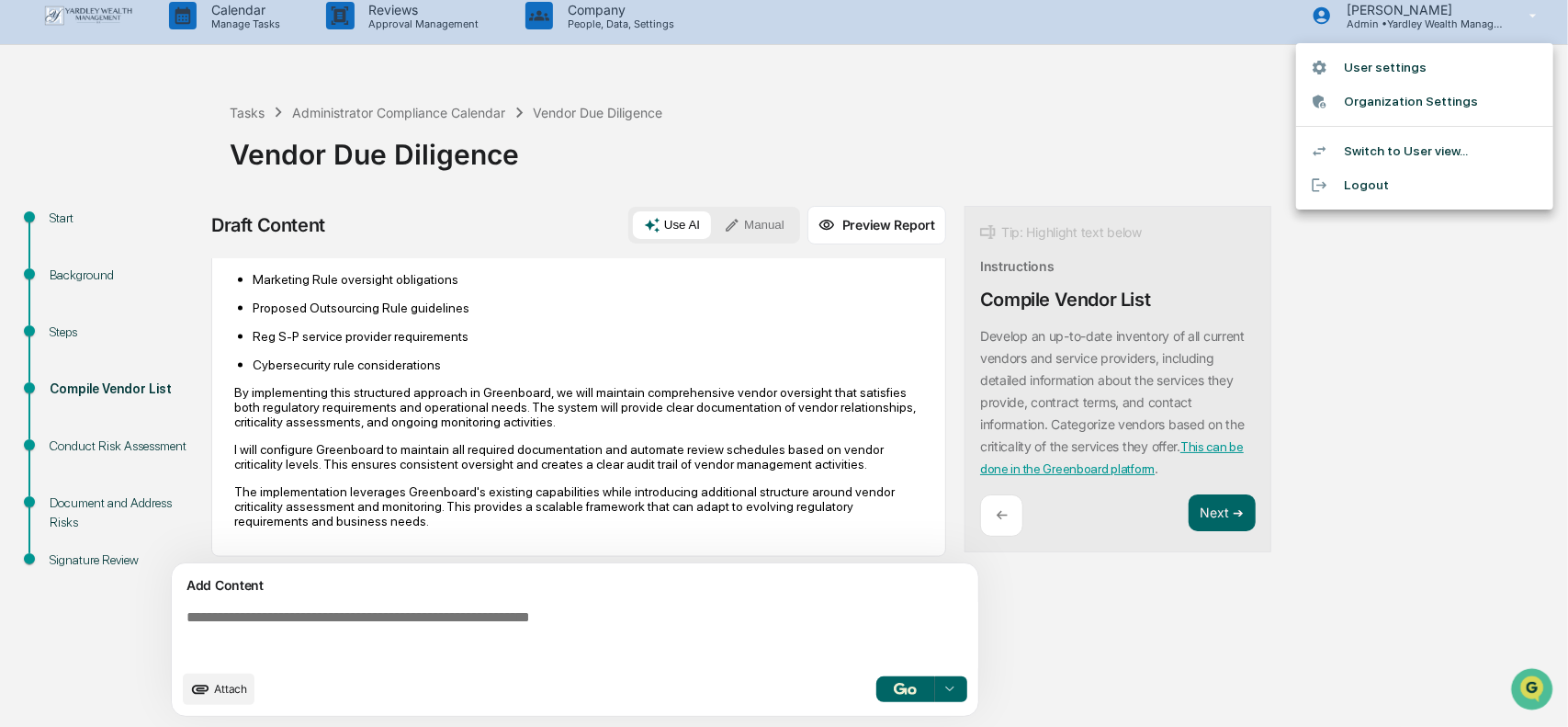
click at [1023, 122] on div at bounding box center [784, 364] width 1568 height 727
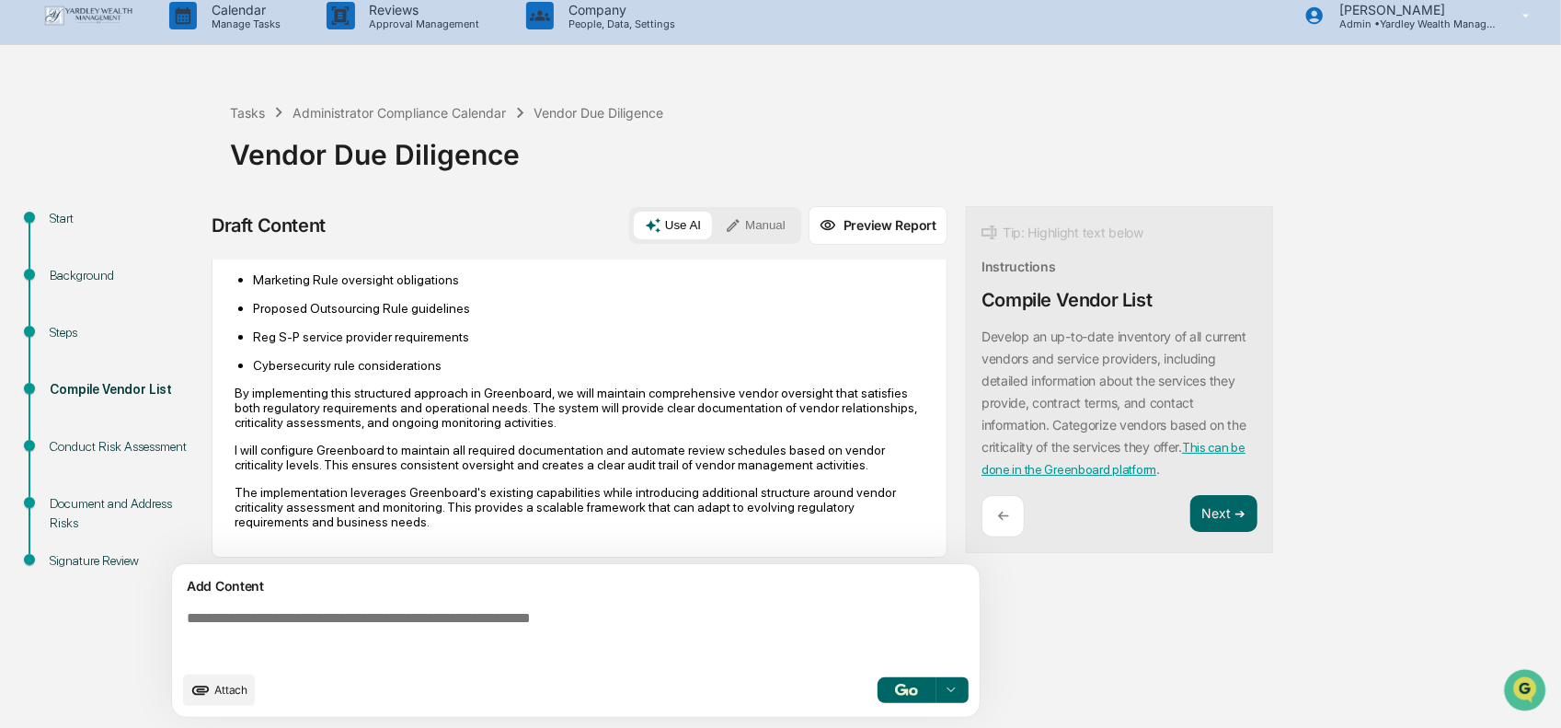
click at [1199, 446] on link "This can be done in the Greenboard platform" at bounding box center [1113, 458] width 264 height 37
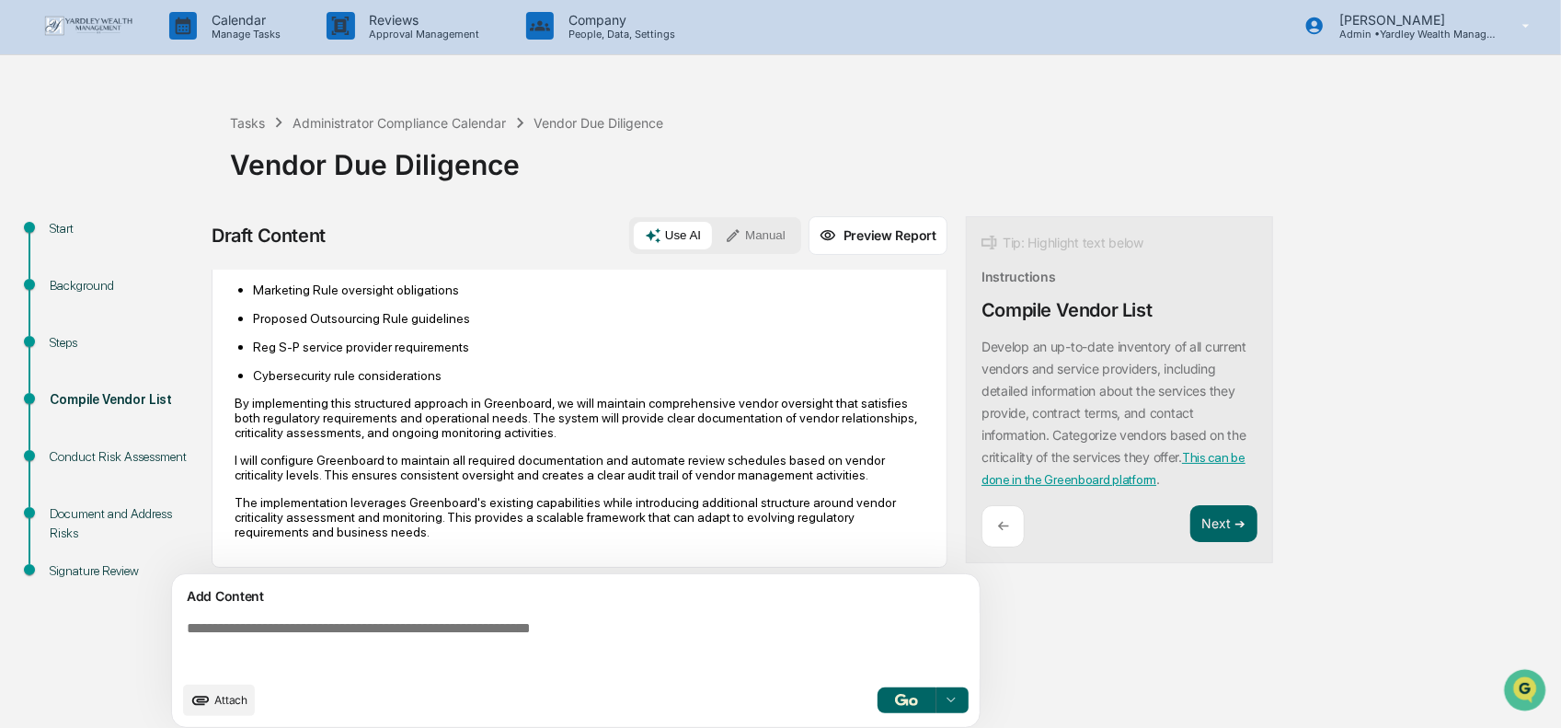
scroll to position [0, 0]
